Goal: Find specific fact: Locate a discrete piece of known information

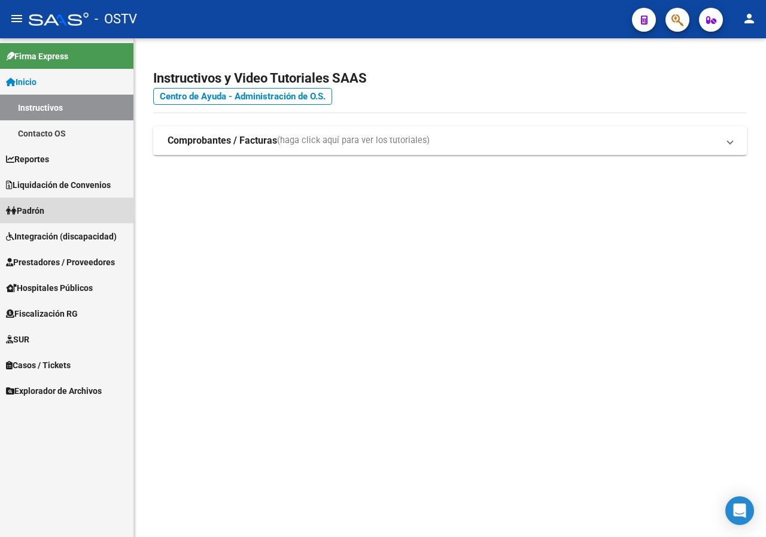
click at [44, 206] on span "Padrón" at bounding box center [25, 210] width 38 height 13
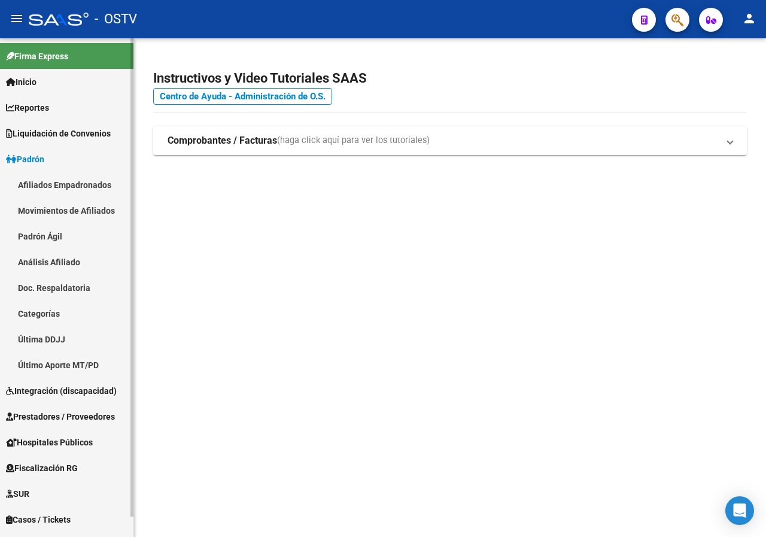
click at [66, 236] on link "Padrón Ágil" at bounding box center [66, 236] width 133 height 26
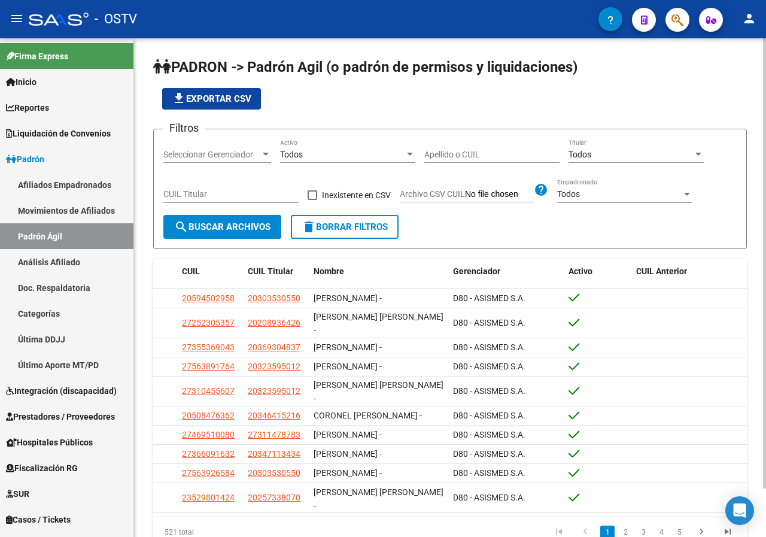
click at [473, 156] on input "Apellido o CUIL" at bounding box center [491, 155] width 135 height 10
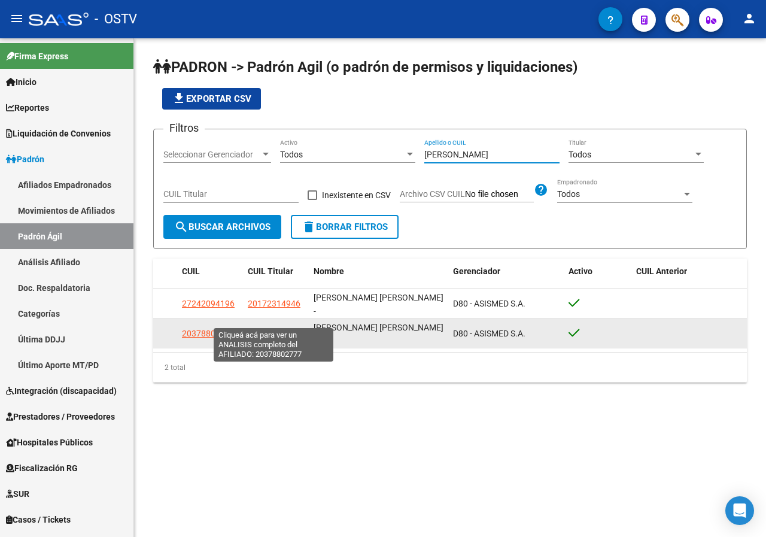
type input "[PERSON_NAME]"
click at [278, 328] on span "20378802777" at bounding box center [274, 333] width 53 height 10
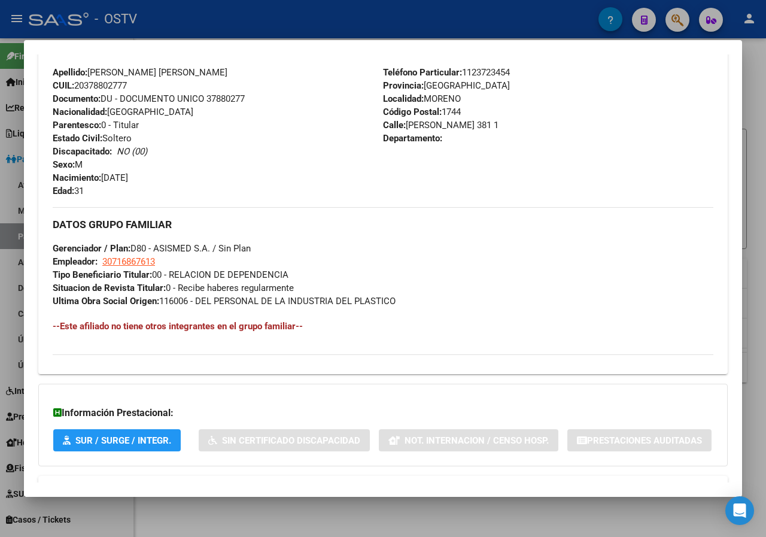
scroll to position [532, 0]
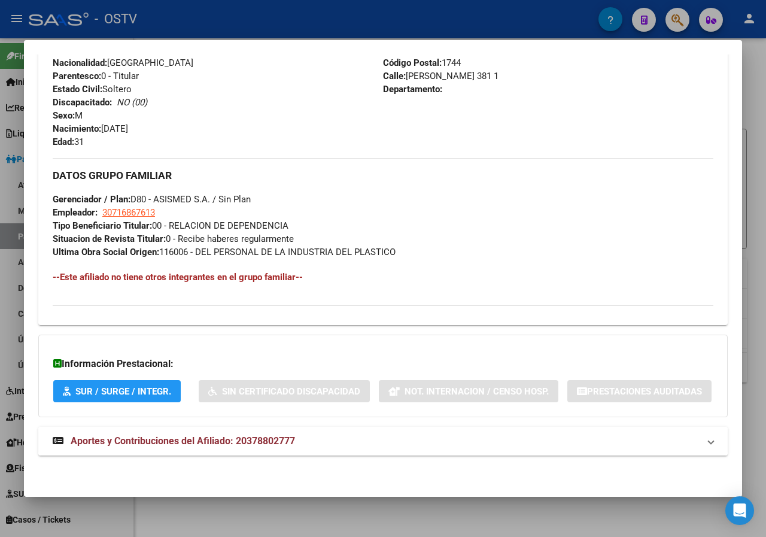
click at [180, 440] on span "Aportes y Contribuciones del Afiliado: 20378802777" at bounding box center [183, 440] width 224 height 11
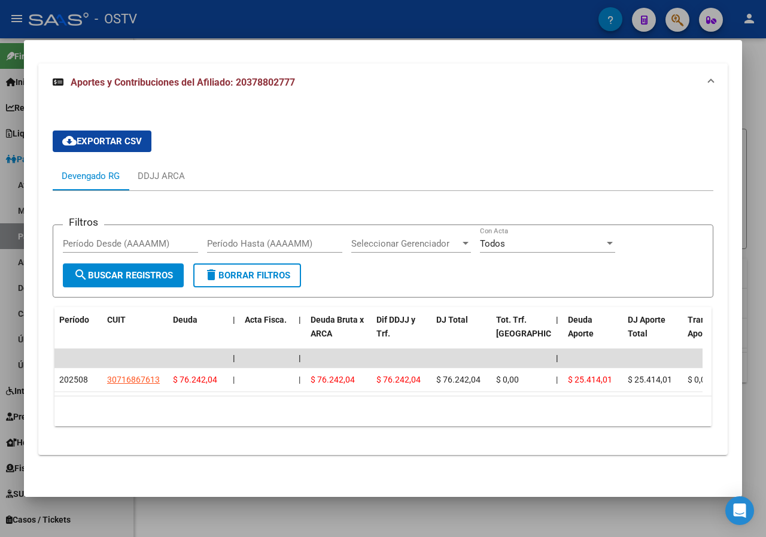
scroll to position [871, 0]
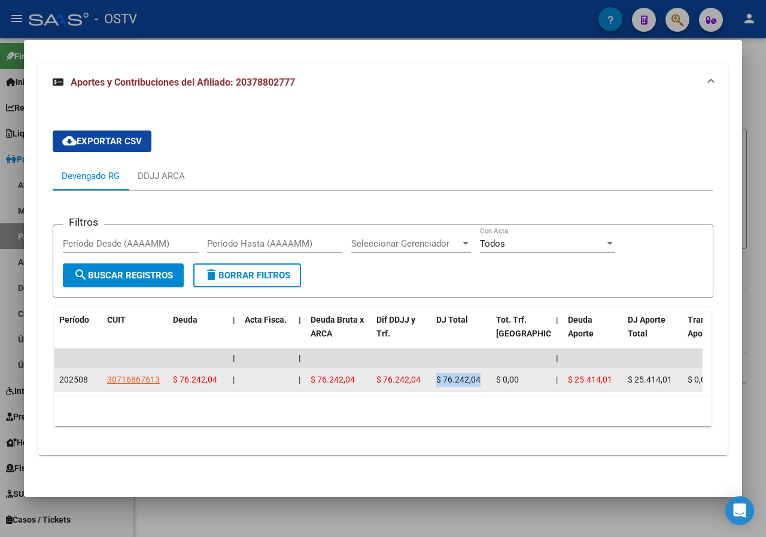
drag, startPoint x: 439, startPoint y: 407, endPoint x: 476, endPoint y: 401, distance: 37.1
click at [481, 386] on div "$ 76.242,04" at bounding box center [461, 380] width 50 height 14
copy span "$ 76.242,04"
